Goal: Task Accomplishment & Management: Manage account settings

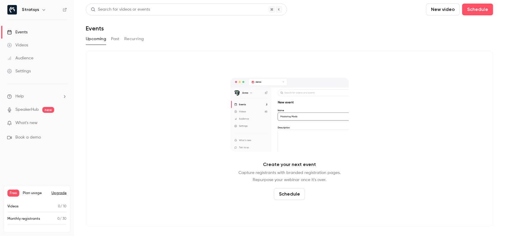
click at [47, 121] on p "What's new" at bounding box center [32, 123] width 50 height 6
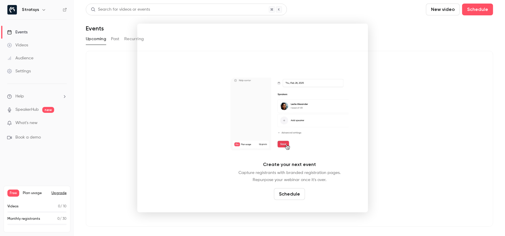
click at [405, 59] on div at bounding box center [252, 118] width 505 height 236
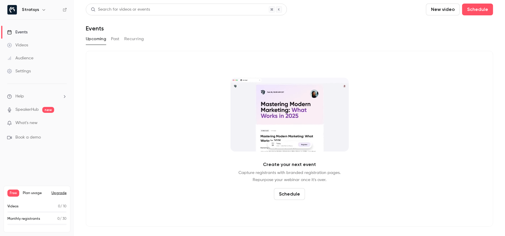
click at [455, 11] on button "New video" at bounding box center [443, 10] width 34 height 12
click at [452, 27] on div "Record" at bounding box center [465, 26] width 45 height 6
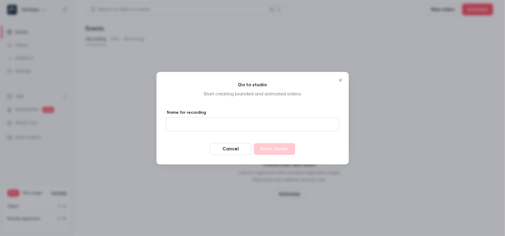
click at [191, 132] on form "Name for recording Cancel Enter studio" at bounding box center [252, 132] width 173 height 45
click at [195, 127] on input "Name for recording" at bounding box center [252, 124] width 173 height 14
click at [343, 80] on icon "Close" at bounding box center [340, 80] width 7 height 5
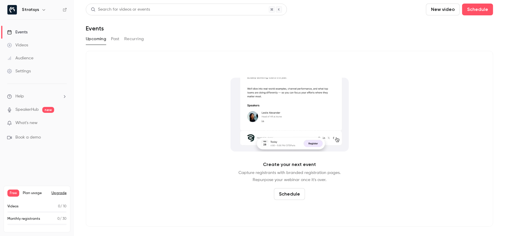
click at [25, 11] on h6 "Stratsys" at bounding box center [30, 10] width 17 height 6
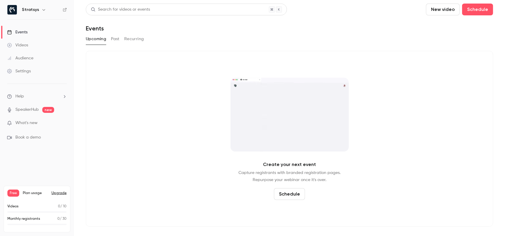
click at [41, 10] on icon "button" at bounding box center [43, 9] width 5 height 5
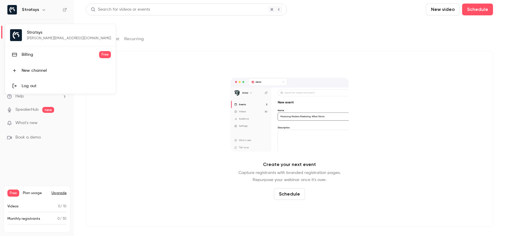
click at [123, 163] on div at bounding box center [252, 118] width 505 height 236
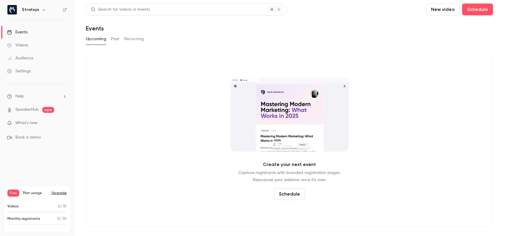
click at [25, 69] on div "Settings" at bounding box center [19, 71] width 24 height 6
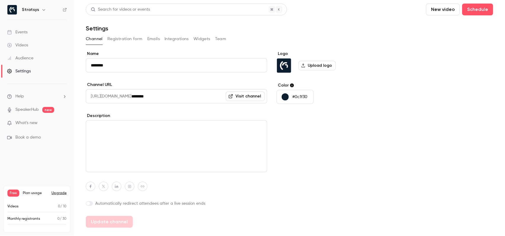
click at [218, 41] on button "Team" at bounding box center [220, 38] width 11 height 9
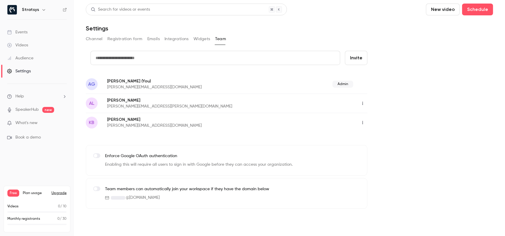
click at [175, 57] on input "text" at bounding box center [216, 58] width 250 height 14
click at [413, 153] on div "credit card Invite AG [PERSON_NAME] (You) [PERSON_NAME][EMAIL_ADDRESS][DOMAIN_N…" at bounding box center [290, 130] width 408 height 158
click at [363, 105] on icon "button" at bounding box center [362, 104] width 5 height 4
click at [382, 101] on div at bounding box center [252, 118] width 505 height 236
click at [362, 121] on icon "button" at bounding box center [362, 123] width 5 height 4
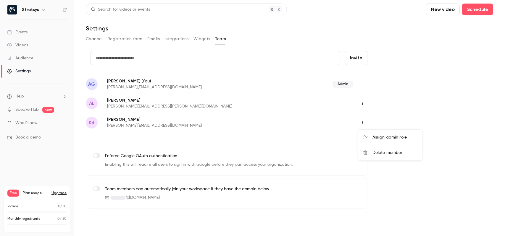
click at [389, 108] on div at bounding box center [252, 118] width 505 height 236
click at [392, 91] on div "credit card Invite AG [PERSON_NAME] (You) [PERSON_NAME][EMAIL_ADDRESS][DOMAIN_N…" at bounding box center [290, 130] width 408 height 158
click at [440, 11] on button "New video" at bounding box center [443, 10] width 34 height 12
click at [436, 24] on icon at bounding box center [435, 25] width 5 height 5
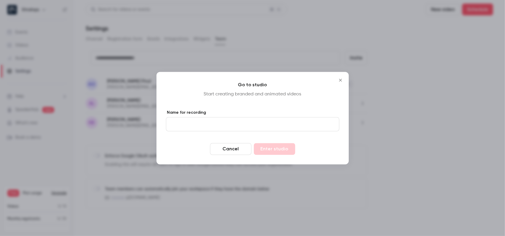
click at [201, 129] on input "Name for recording" at bounding box center [252, 124] width 173 height 14
click at [176, 133] on form "Name for recording Cancel Enter studio" at bounding box center [252, 132] width 173 height 45
click at [340, 79] on icon "Close" at bounding box center [340, 80] width 7 height 5
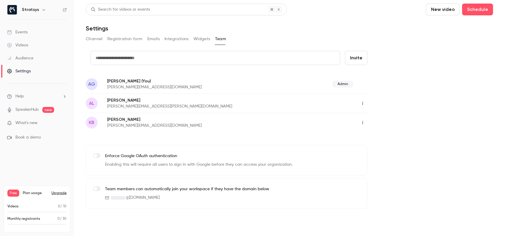
click at [442, 13] on button "New video" at bounding box center [443, 10] width 34 height 12
click at [386, 23] on div at bounding box center [252, 118] width 505 height 236
click at [30, 41] on link "Videos" at bounding box center [37, 45] width 74 height 13
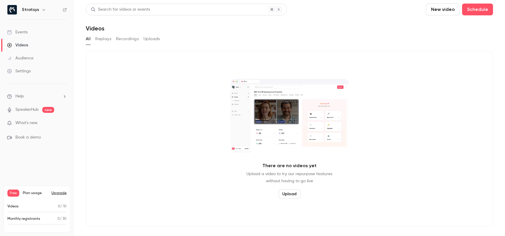
click at [104, 40] on button "Replays" at bounding box center [103, 38] width 16 height 9
click at [123, 40] on button "Recordings" at bounding box center [127, 38] width 23 height 9
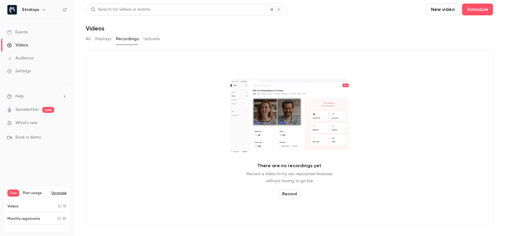
click at [147, 41] on button "Uploads" at bounding box center [152, 38] width 17 height 9
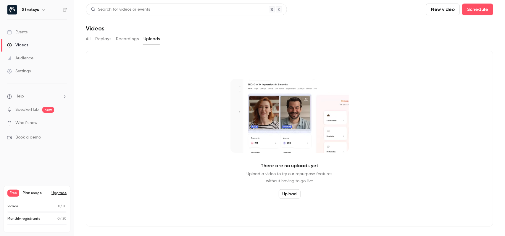
click at [126, 42] on button "Recordings" at bounding box center [127, 38] width 23 height 9
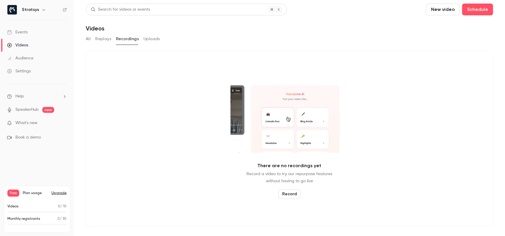
click at [104, 42] on button "Replays" at bounding box center [103, 38] width 16 height 9
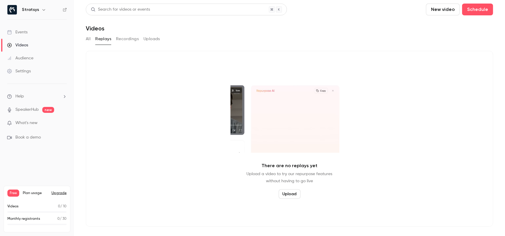
click at [124, 41] on button "Recordings" at bounding box center [127, 38] width 23 height 9
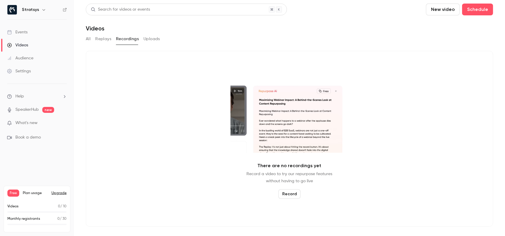
click at [90, 42] on button "All" at bounding box center [88, 38] width 5 height 9
